Goal: Task Accomplishment & Management: Manage account settings

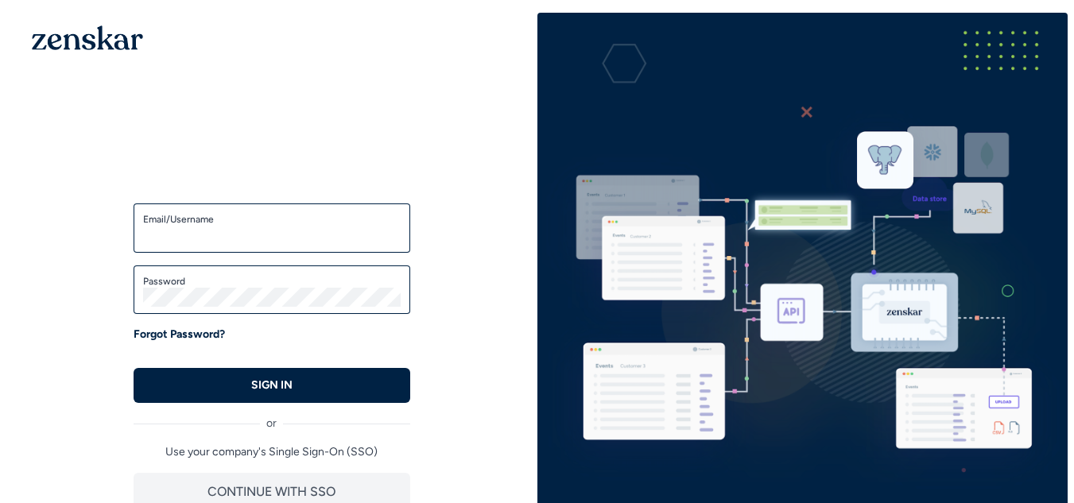
type input "**********"
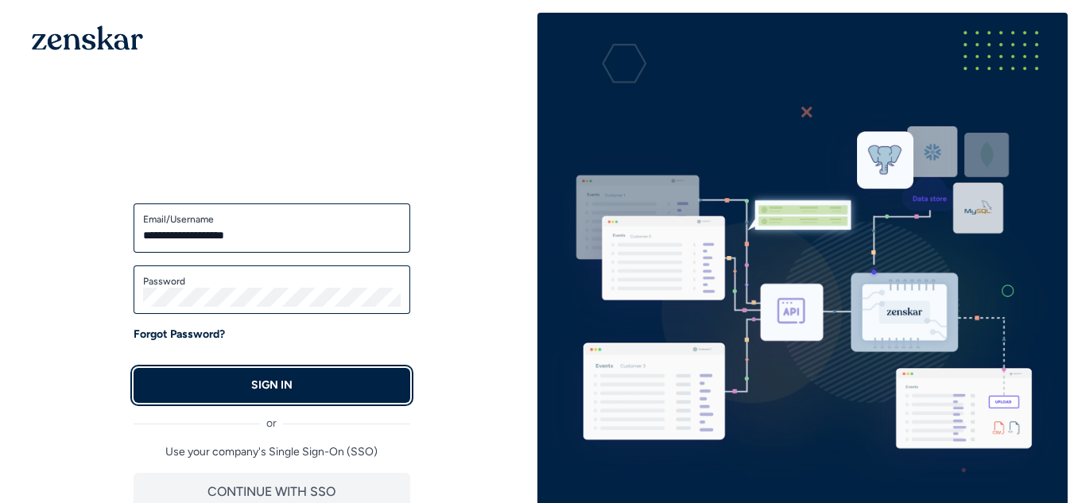
click at [282, 381] on p "SIGN IN" at bounding box center [271, 385] width 41 height 16
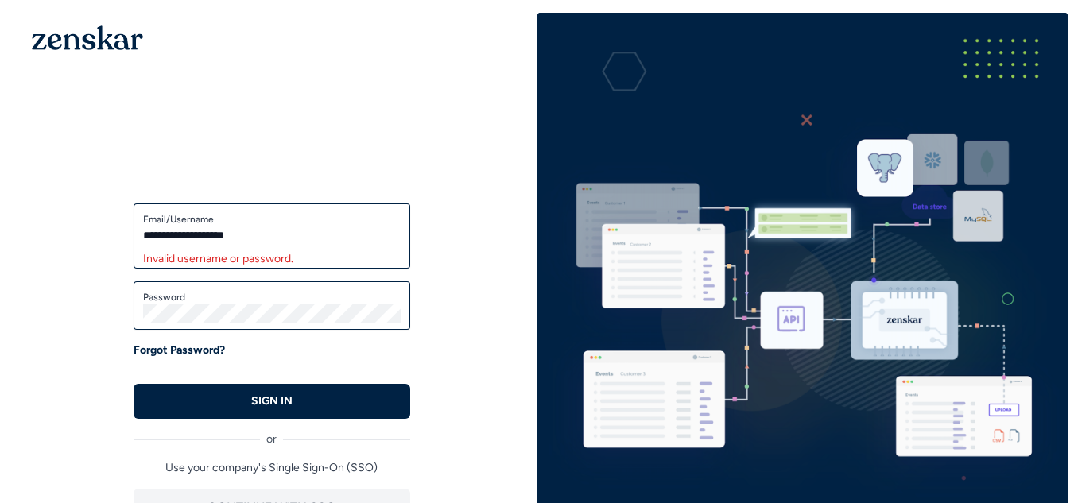
click at [278, 230] on input "**********" at bounding box center [271, 235] width 257 height 19
